Goal: Information Seeking & Learning: Compare options

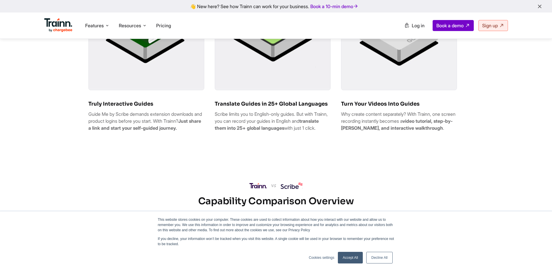
scroll to position [417, 0]
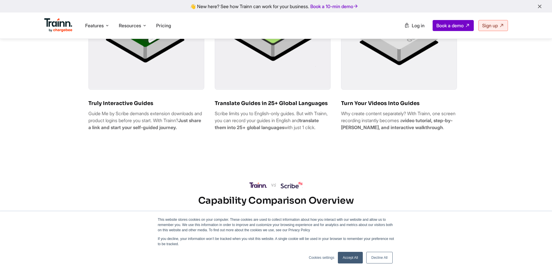
drag, startPoint x: 99, startPoint y: 113, endPoint x: 136, endPoint y: 118, distance: 37.2
click at [135, 117] on div "Truly Interactive Guides Guide Me by Scribe demands extension downloads and pro…" at bounding box center [146, 53] width 116 height 163
drag, startPoint x: 153, startPoint y: 120, endPoint x: 193, endPoint y: 126, distance: 40.5
click at [193, 124] on p "Guide Me by Scribe demands extension downloads and product logins before you st…" at bounding box center [146, 120] width 116 height 21
drag, startPoint x: 99, startPoint y: 130, endPoint x: 140, endPoint y: 135, distance: 41.6
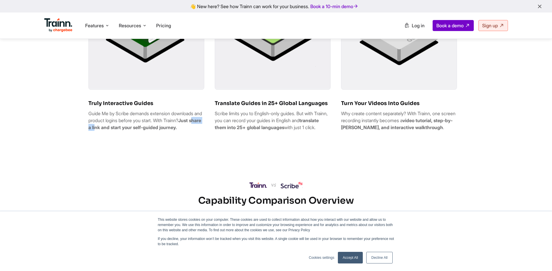
click at [120, 130] on b "Just share a link and start your self-guided journey." at bounding box center [144, 123] width 113 height 13
drag, startPoint x: 160, startPoint y: 131, endPoint x: 172, endPoint y: 131, distance: 12.2
click at [171, 130] on b "Just share a link and start your self-guided journey." at bounding box center [144, 123] width 113 height 13
drag, startPoint x: 124, startPoint y: 132, endPoint x: 212, endPoint y: 139, distance: 88.1
click at [192, 135] on div "Truly Interactive Guides Guide Me by Scribe demands extension downloads and pro…" at bounding box center [146, 53] width 116 height 163
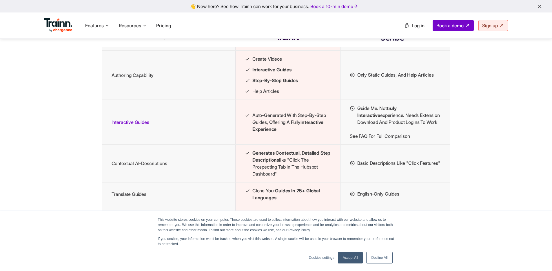
scroll to position [643, 0]
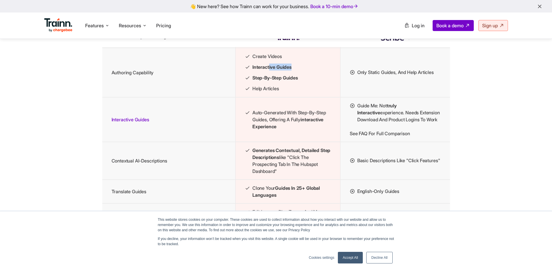
drag, startPoint x: 269, startPoint y: 78, endPoint x: 310, endPoint y: 80, distance: 41.5
click at [310, 71] on li "Interactive Guides" at bounding box center [288, 66] width 86 height 7
drag, startPoint x: 273, startPoint y: 91, endPoint x: 306, endPoint y: 96, distance: 33.5
click at [306, 92] on ul "Create Videos Interactive Guides Step-by-step Guides Help Articles" at bounding box center [288, 72] width 86 height 39
drag, startPoint x: 263, startPoint y: 100, endPoint x: 275, endPoint y: 100, distance: 12.2
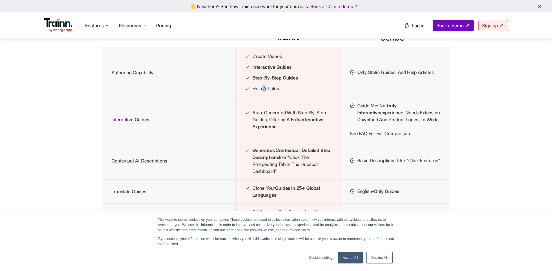
click at [267, 92] on li "Help Articles" at bounding box center [288, 88] width 86 height 7
click at [299, 92] on li "Help Articles" at bounding box center [288, 88] width 86 height 7
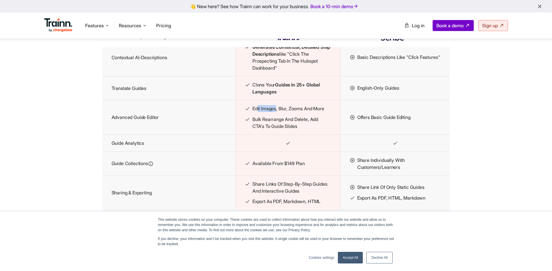
drag, startPoint x: 261, startPoint y: 126, endPoint x: 290, endPoint y: 141, distance: 32.9
click at [280, 112] on li "Edit images, blur, zooms and more" at bounding box center [288, 108] width 86 height 7
drag, startPoint x: 274, startPoint y: 138, endPoint x: 302, endPoint y: 146, distance: 29.3
click at [298, 130] on li "Bulk rearrange and delete, add CTA's to guide slides" at bounding box center [288, 123] width 86 height 14
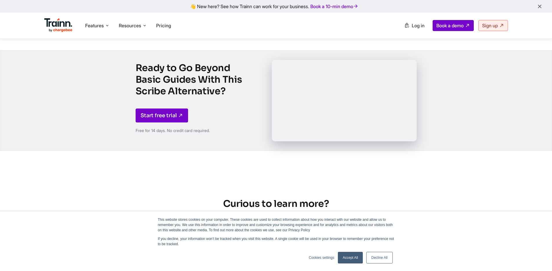
scroll to position [870, 0]
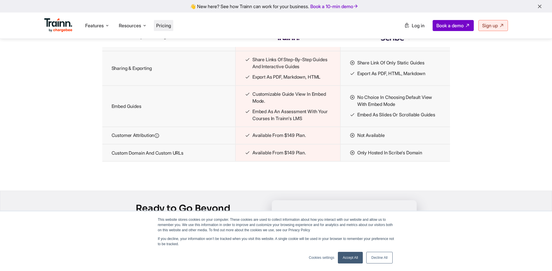
click at [171, 25] on span "Pricing" at bounding box center [163, 26] width 15 height 6
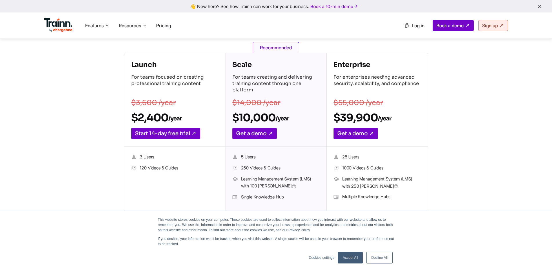
scroll to position [86, 0]
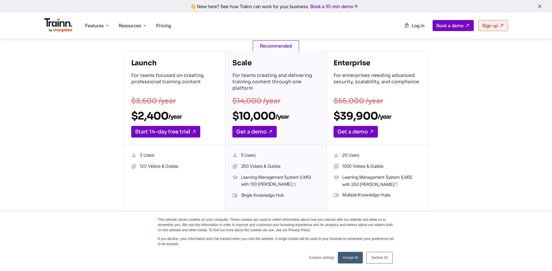
drag, startPoint x: 151, startPoint y: 84, endPoint x: 196, endPoint y: 88, distance: 45.4
click at [182, 86] on p "For teams focused on creating professional training content" at bounding box center [174, 82] width 87 height 20
drag, startPoint x: 280, startPoint y: 85, endPoint x: 311, endPoint y: 88, distance: 30.6
click at [311, 88] on p "For teams creating and delivering training content through one platform" at bounding box center [276, 82] width 87 height 20
click at [293, 99] on p "$14,000 /year" at bounding box center [276, 101] width 87 height 7
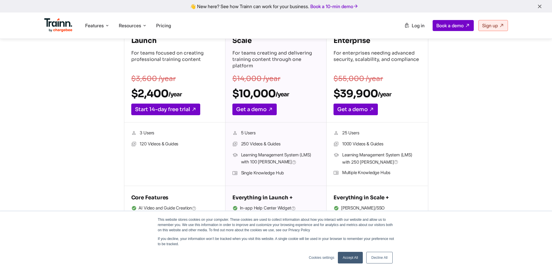
scroll to position [75, 0]
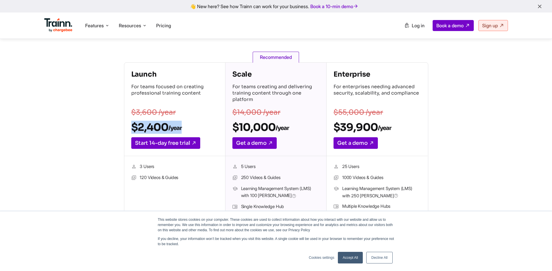
drag, startPoint x: 132, startPoint y: 126, endPoint x: 211, endPoint y: 132, distance: 79.4
click at [207, 131] on div "Launch For teams focused on creating professional training content $3,600 /year…" at bounding box center [174, 109] width 101 height 93
click at [210, 131] on h2 "$2,400 /year" at bounding box center [174, 127] width 87 height 13
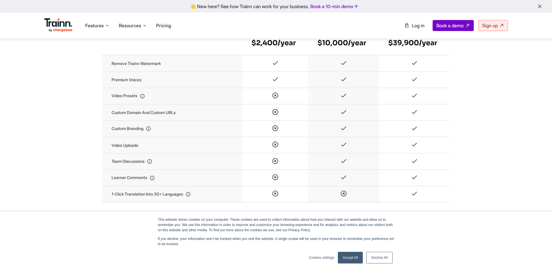
scroll to position [671, 0]
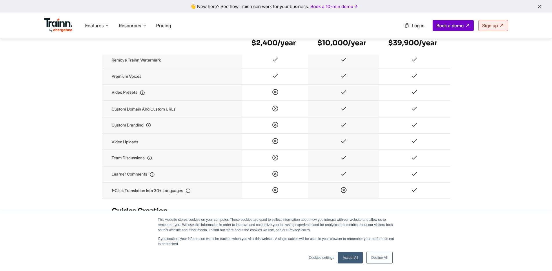
click at [129, 148] on td "Video uploads" at bounding box center [172, 141] width 140 height 16
drag, startPoint x: 140, startPoint y: 147, endPoint x: 103, endPoint y: 148, distance: 36.5
click at [103, 149] on td "Video uploads" at bounding box center [172, 141] width 140 height 16
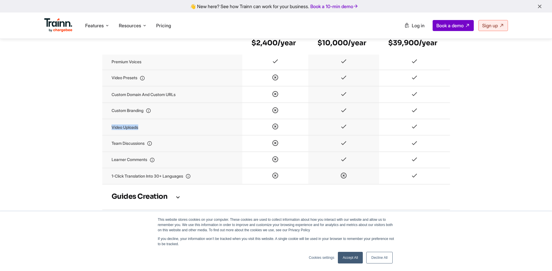
scroll to position [714, 0]
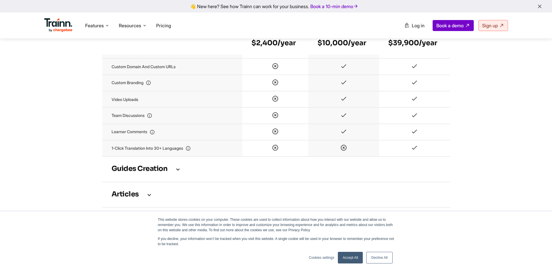
click at [180, 172] on icon at bounding box center [178, 169] width 7 height 6
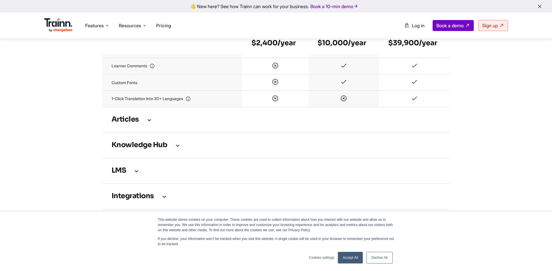
scroll to position [1101, 0]
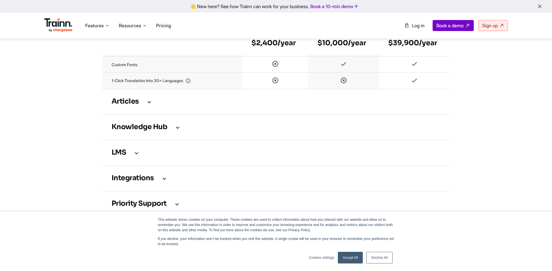
click at [125, 156] on h3 "LMS" at bounding box center [276, 153] width 329 height 6
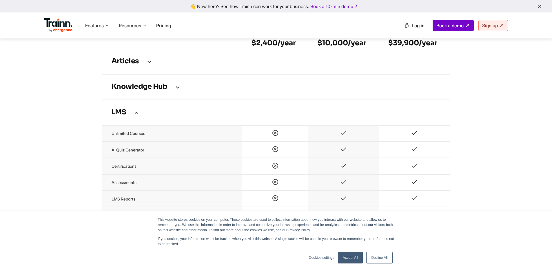
scroll to position [1171, 0]
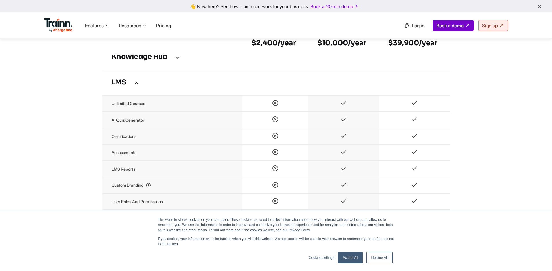
click at [143, 92] on td "LMS" at bounding box center [276, 83] width 348 height 26
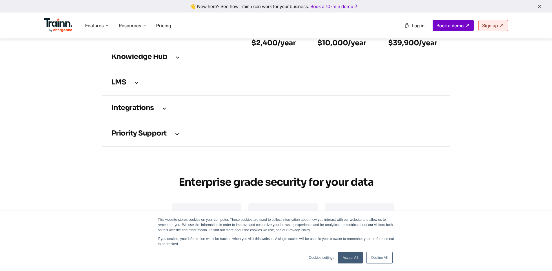
scroll to position [1208, 0]
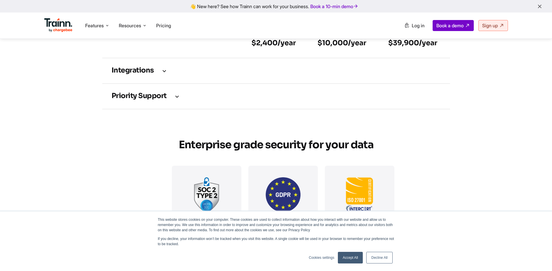
click at [164, 105] on td "Priority support" at bounding box center [276, 96] width 348 height 26
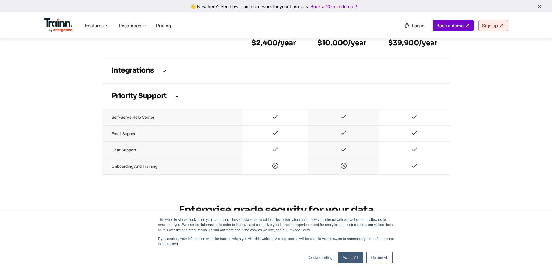
click at [148, 106] on td "Priority support" at bounding box center [276, 96] width 348 height 26
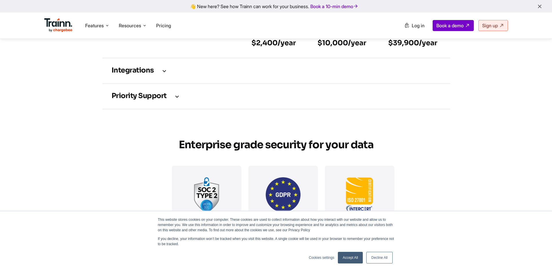
click at [153, 70] on h3 "Integrations" at bounding box center [276, 71] width 329 height 6
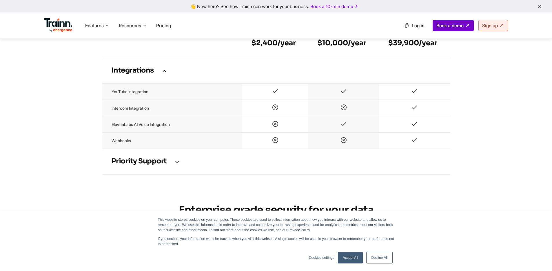
click at [150, 74] on h3 "Integrations" at bounding box center [276, 71] width 329 height 6
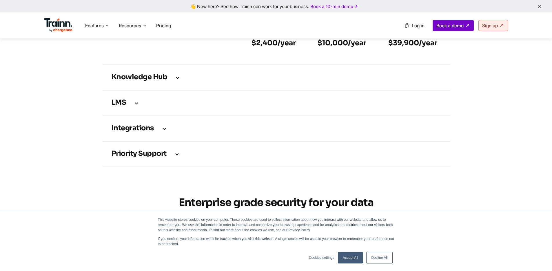
scroll to position [1125, 0]
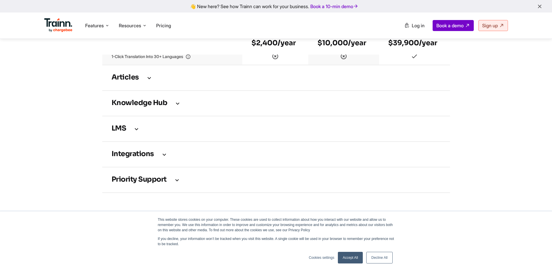
click at [161, 121] on td "LMS" at bounding box center [276, 129] width 348 height 26
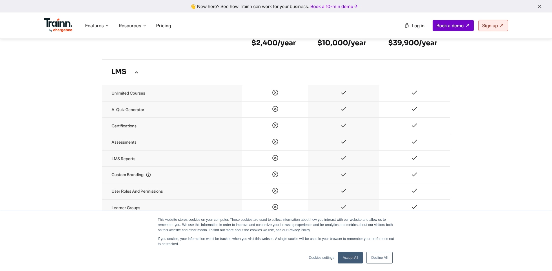
scroll to position [1108, 0]
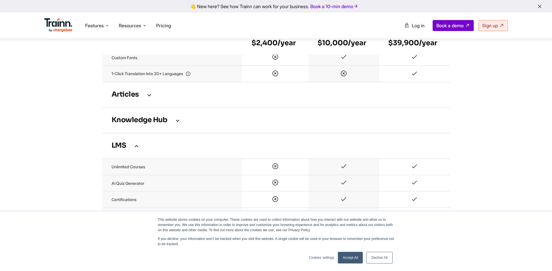
click at [125, 149] on h3 "LMS" at bounding box center [276, 146] width 329 height 6
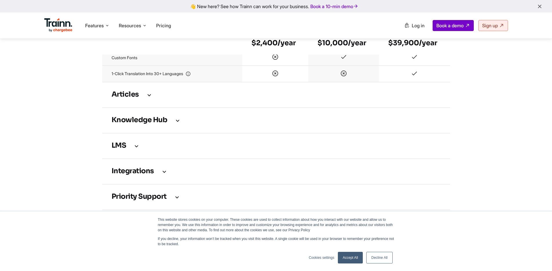
click at [144, 123] on h3 "Knowledge Hub" at bounding box center [276, 120] width 329 height 6
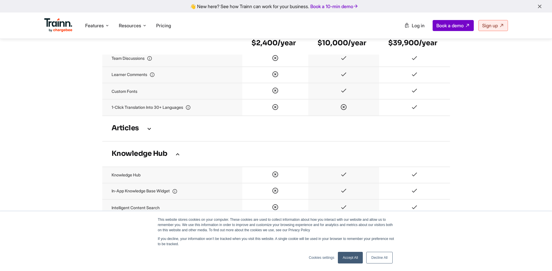
scroll to position [1070, 0]
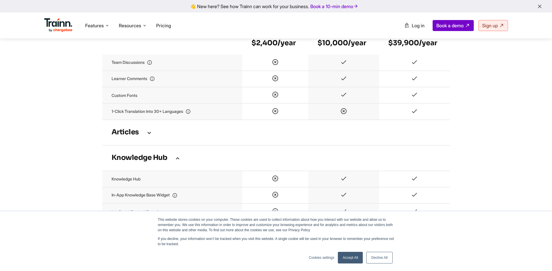
click at [143, 159] on h3 "Knowledge Hub" at bounding box center [276, 158] width 329 height 6
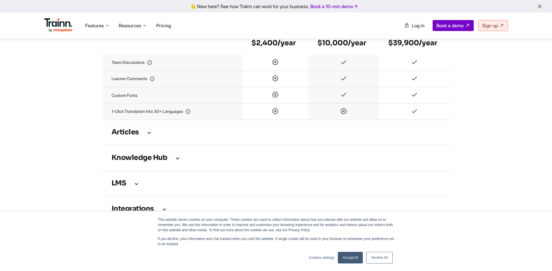
click at [144, 131] on td "Articles" at bounding box center [276, 133] width 348 height 26
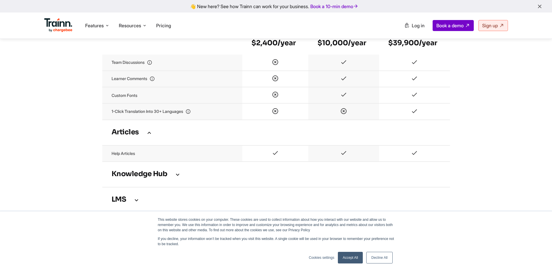
click at [152, 136] on icon at bounding box center [149, 132] width 7 height 6
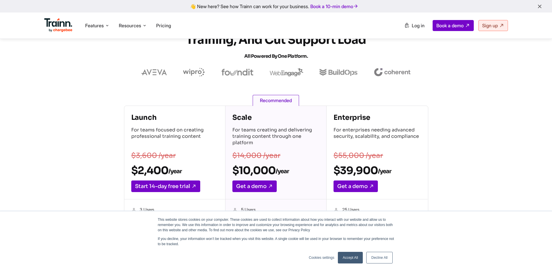
scroll to position [0, 0]
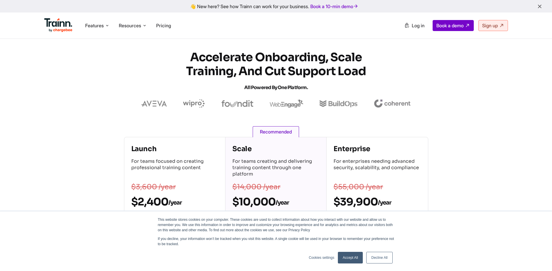
click at [348, 256] on link "Accept All" at bounding box center [350, 258] width 25 height 12
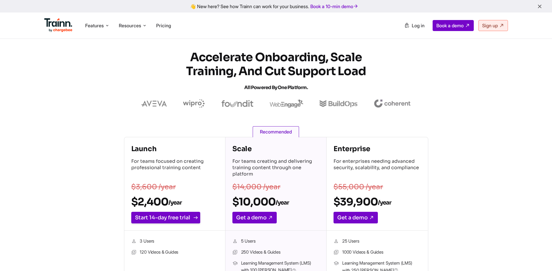
click at [152, 218] on link "Start 14-day free trial" at bounding box center [165, 218] width 69 height 12
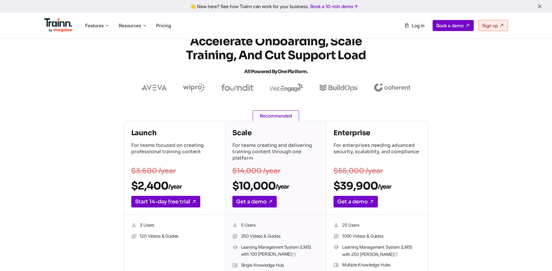
scroll to position [23, 0]
